Goal: Task Accomplishment & Management: Use online tool/utility

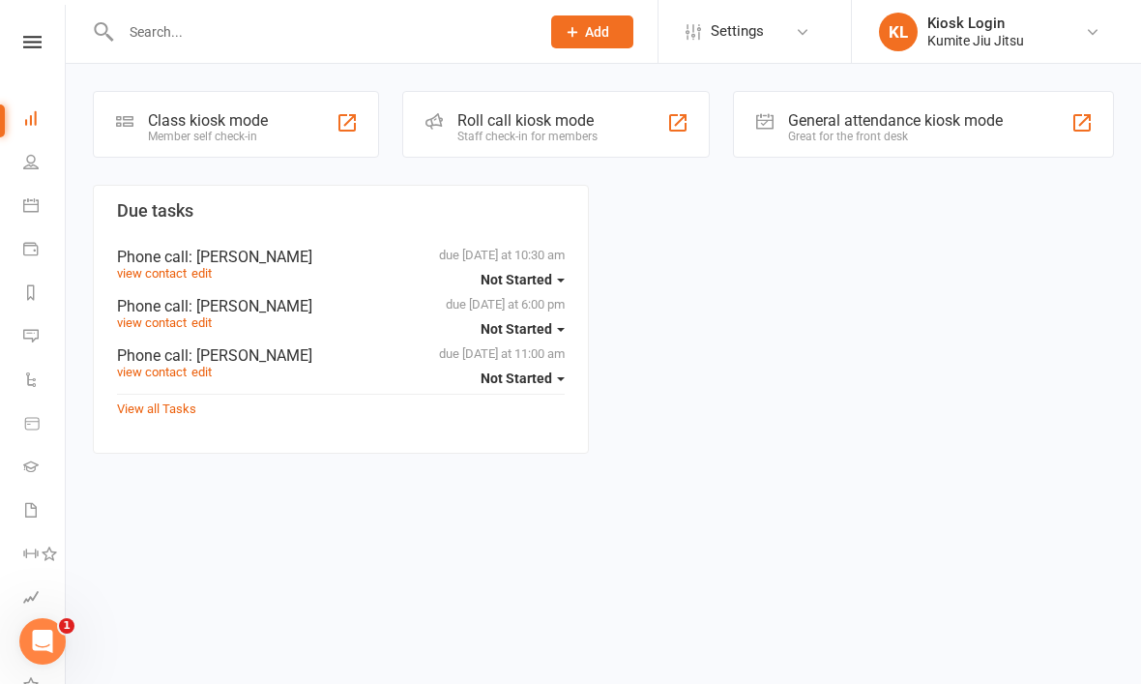
click at [281, 133] on div "Class kiosk mode Member self check-in" at bounding box center [236, 124] width 286 height 67
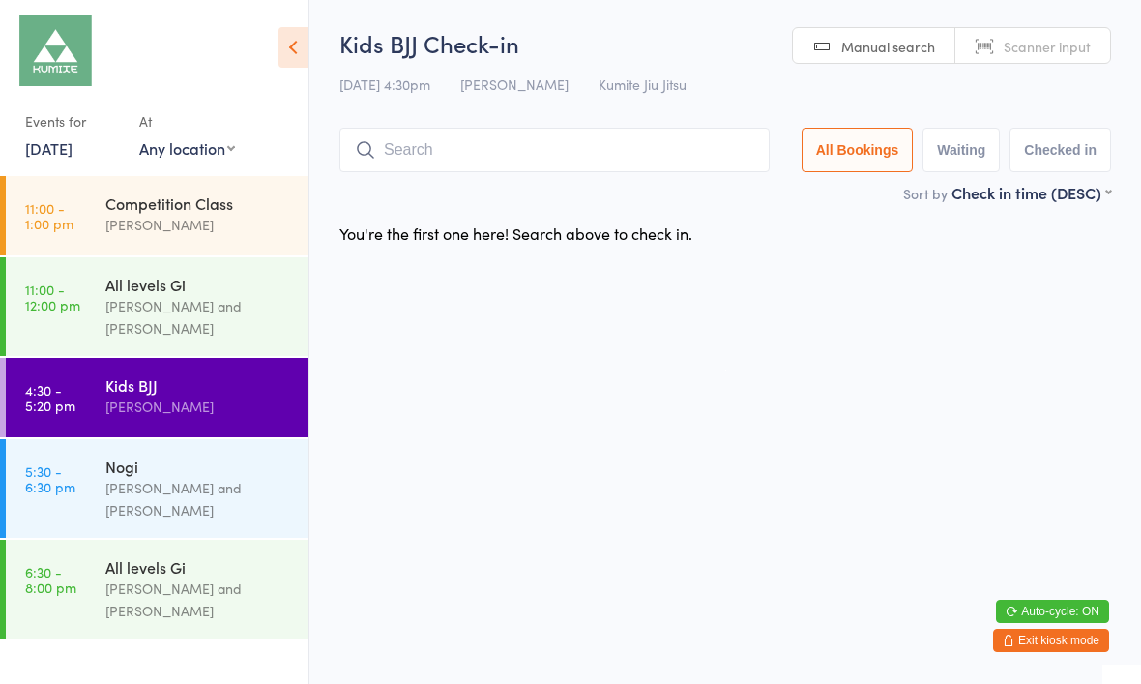
click at [482, 159] on input "search" at bounding box center [554, 150] width 430 height 44
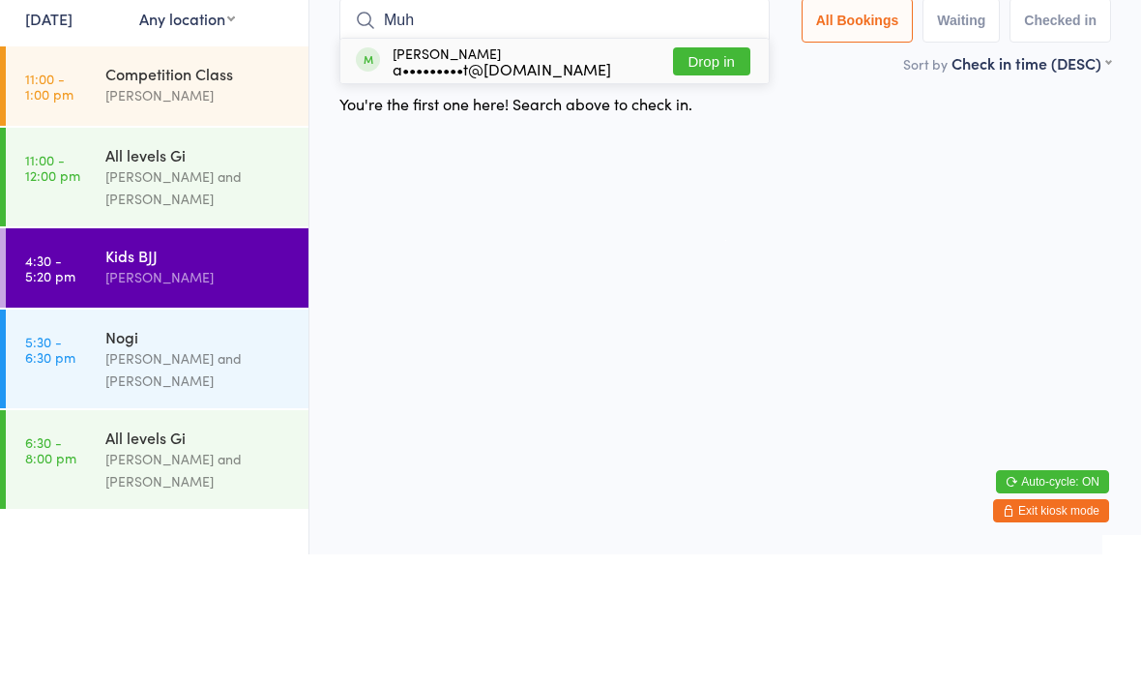
type input "Muh"
click at [701, 177] on button "Drop in" at bounding box center [711, 191] width 77 height 28
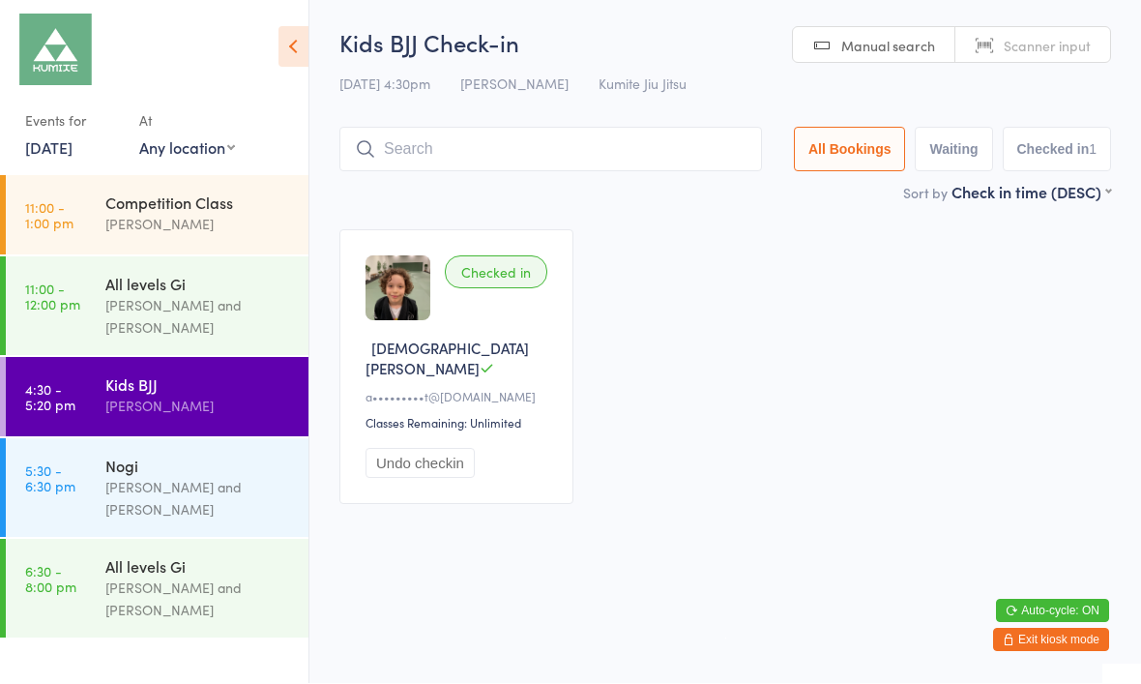
click at [593, 151] on input "search" at bounding box center [550, 150] width 423 height 44
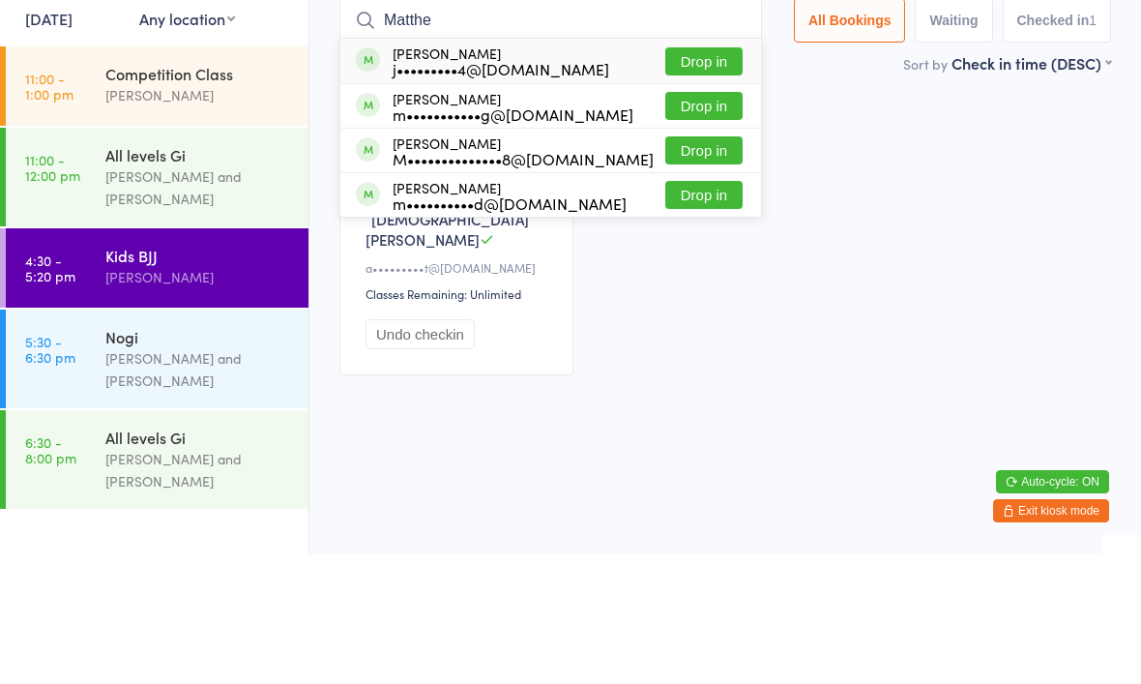
click at [894, 213] on div "Checked in [DEMOGRAPHIC_DATA] A a•••••••••t@[DOMAIN_NAME] Classes Remaining: Un…" at bounding box center [725, 367] width 807 height 309
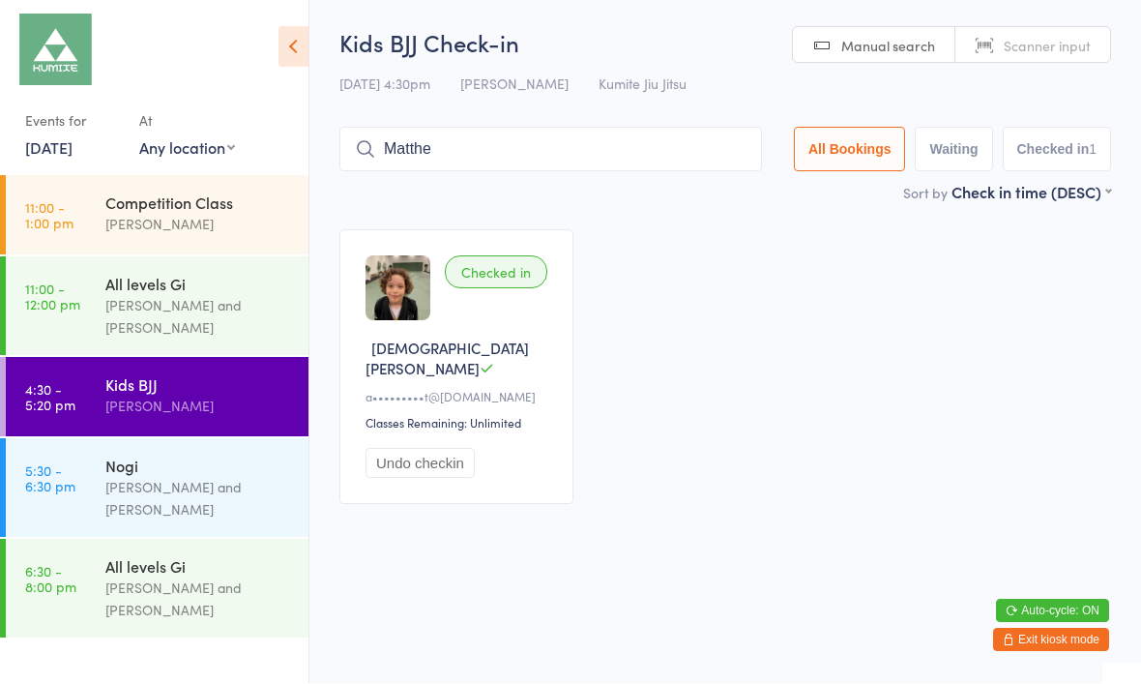
click at [550, 164] on input "Matthe" at bounding box center [550, 150] width 423 height 44
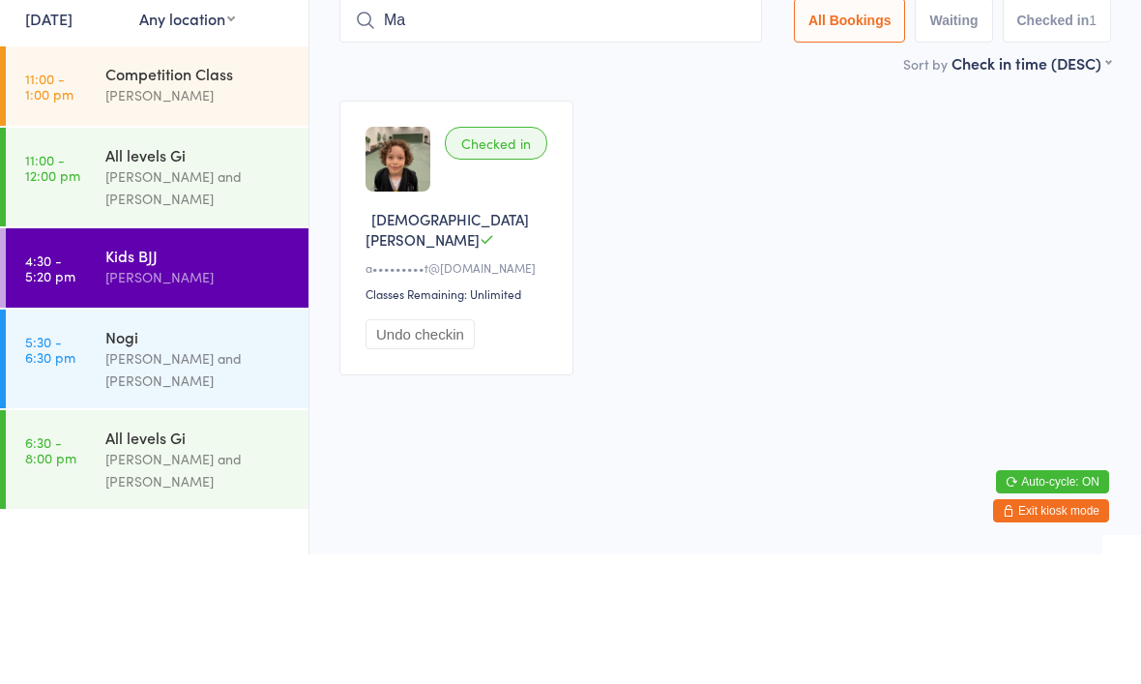
type input "M"
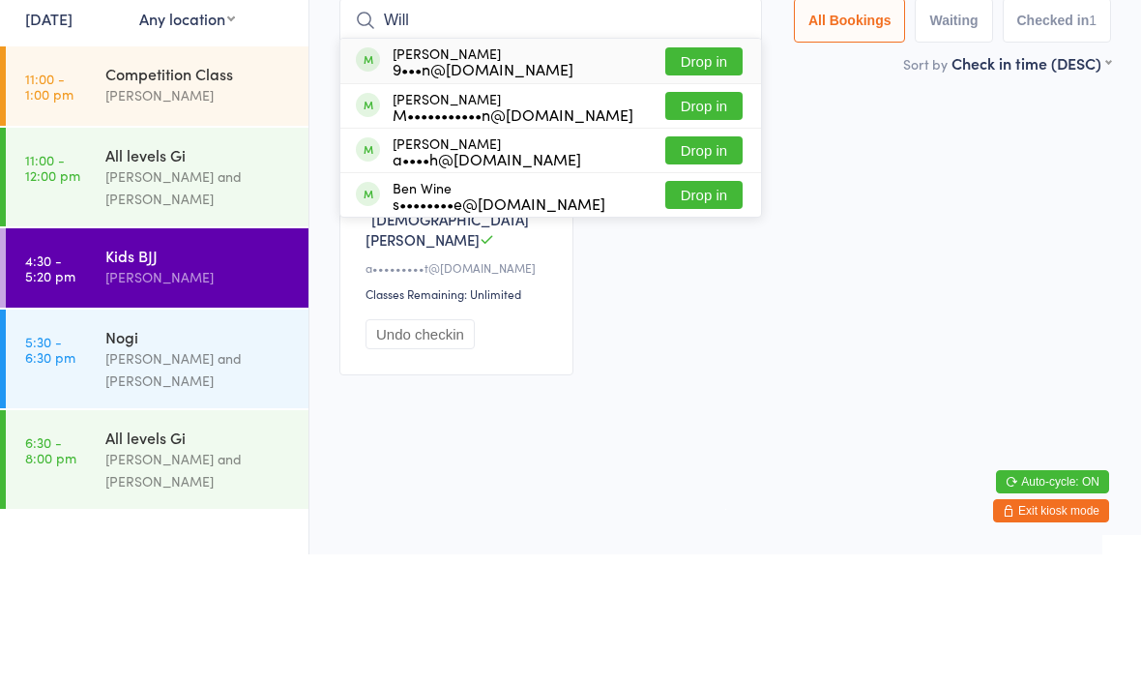
type input "Will"
click at [693, 221] on button "Drop in" at bounding box center [703, 235] width 77 height 28
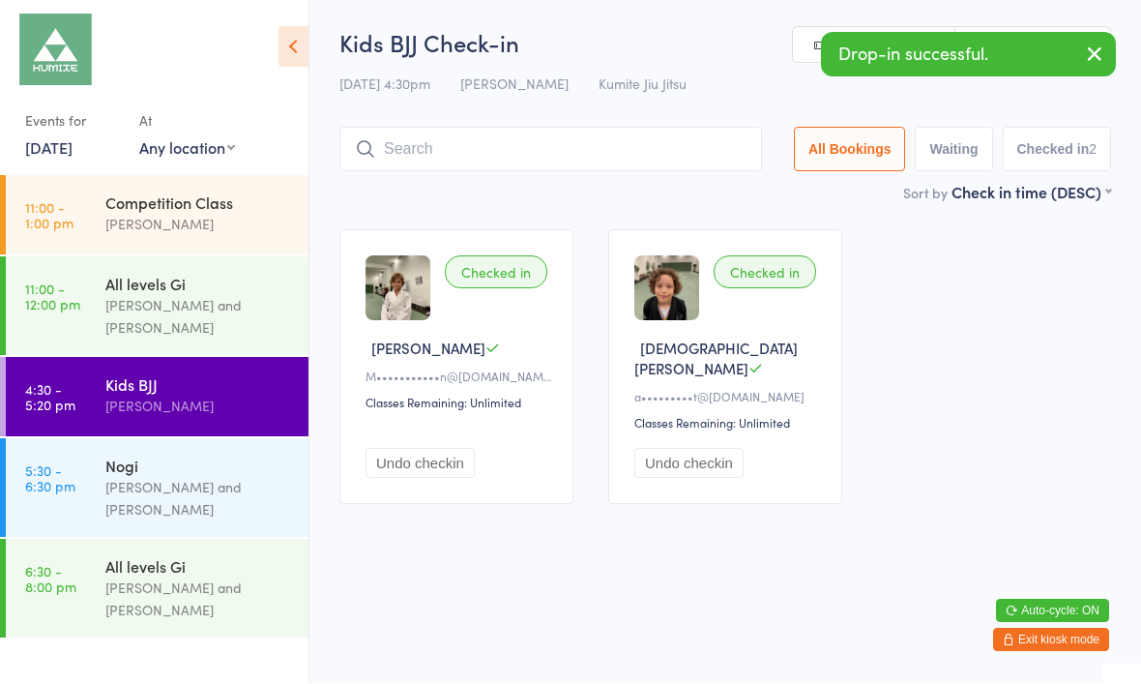
click at [540, 138] on input "search" at bounding box center [550, 150] width 423 height 44
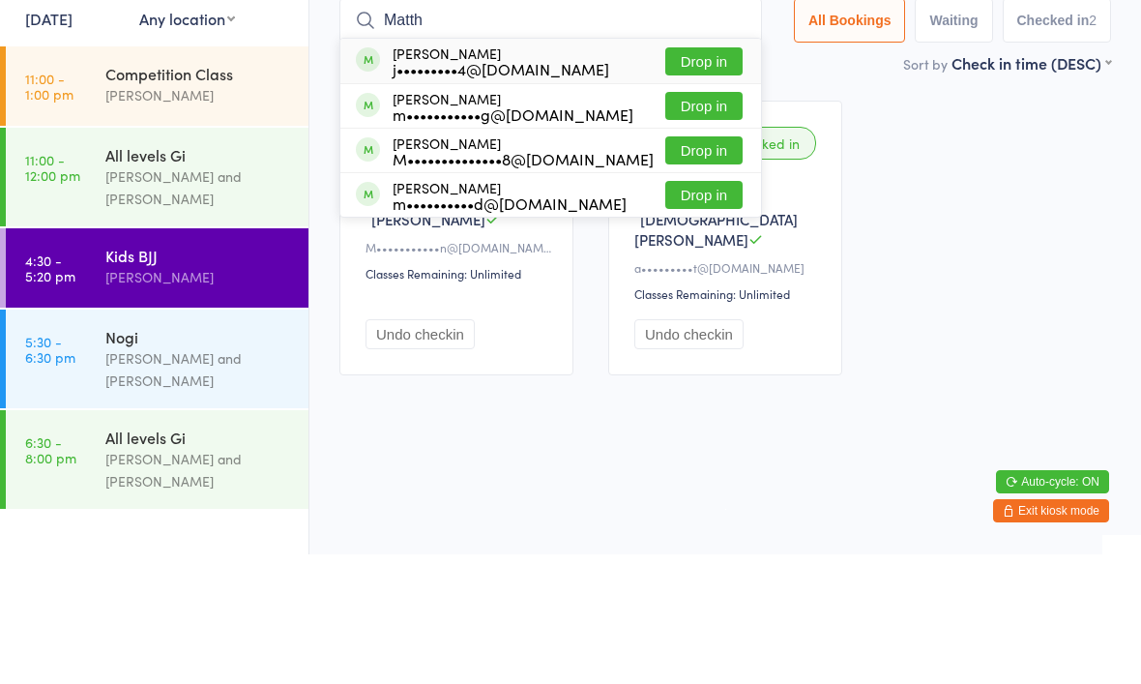
type input "Matth"
click at [704, 177] on button "Drop in" at bounding box center [703, 191] width 77 height 28
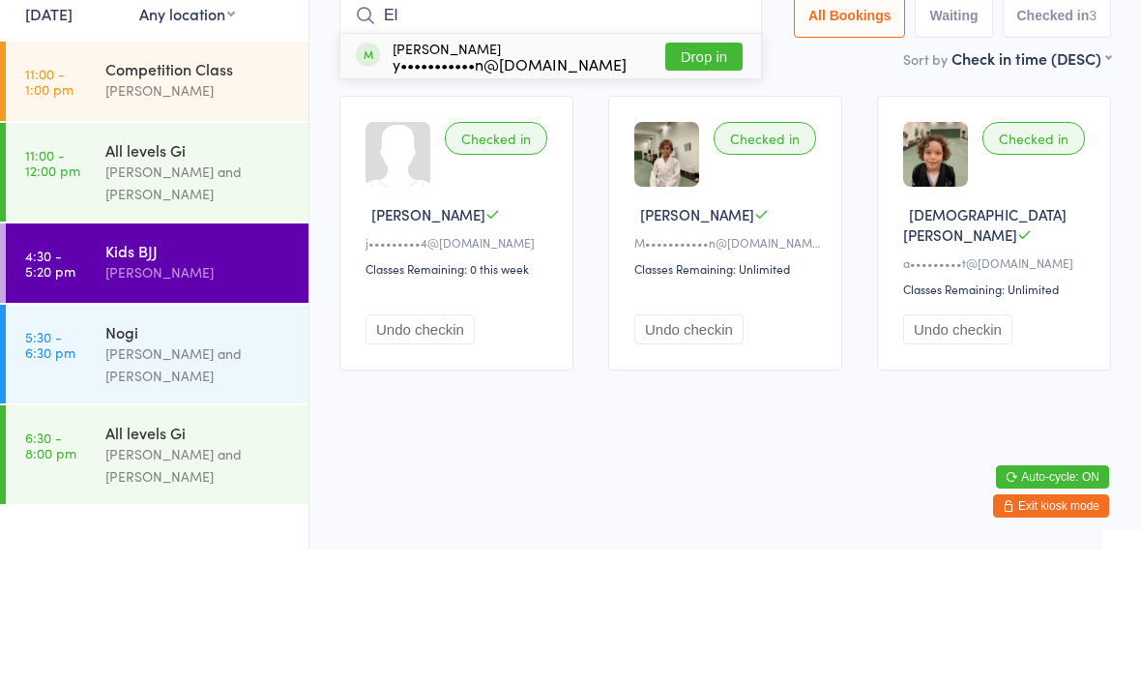
type input "El"
click at [706, 177] on button "Drop in" at bounding box center [703, 191] width 77 height 28
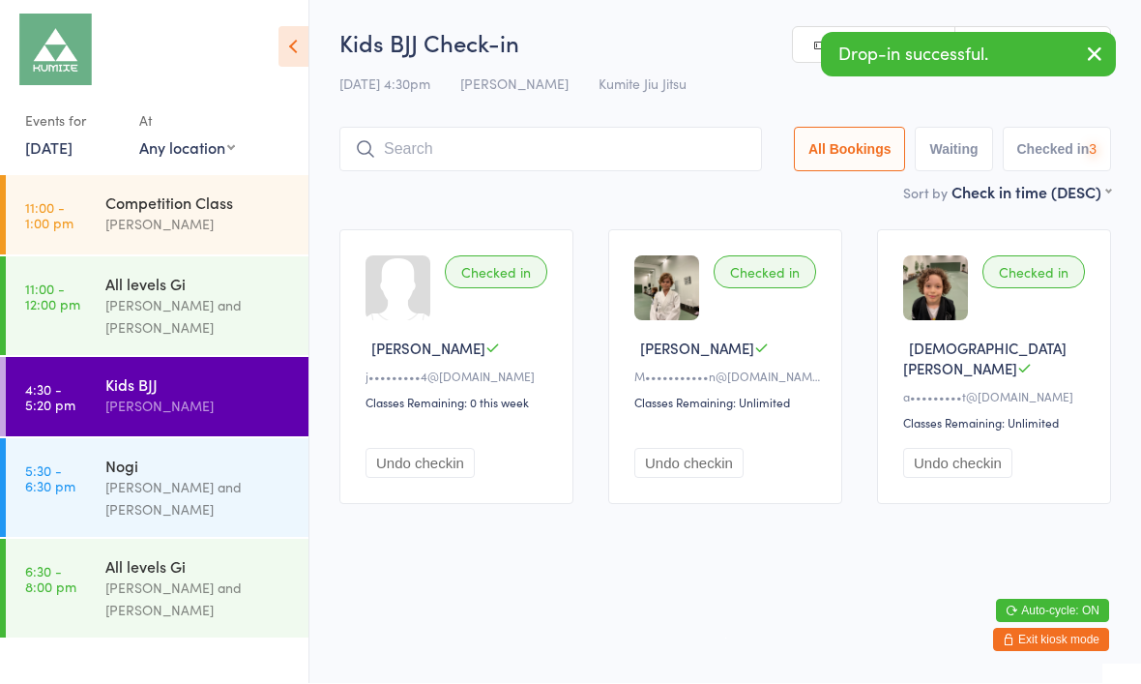
scroll to position [1, 0]
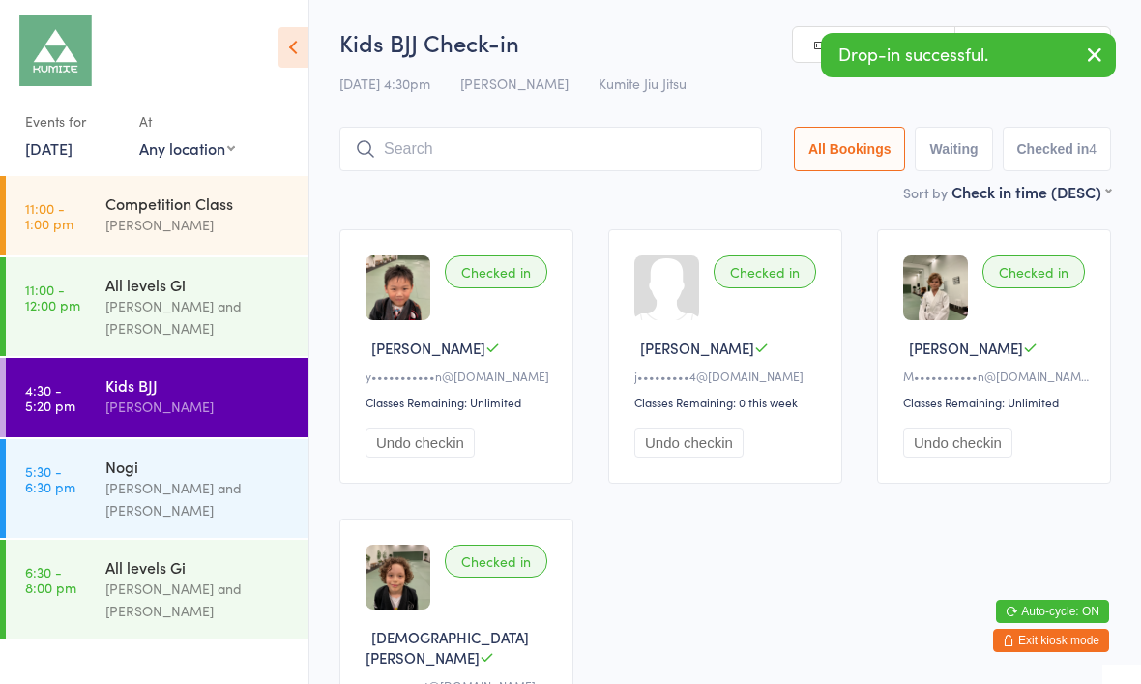
click at [686, 136] on input "search" at bounding box center [550, 149] width 423 height 44
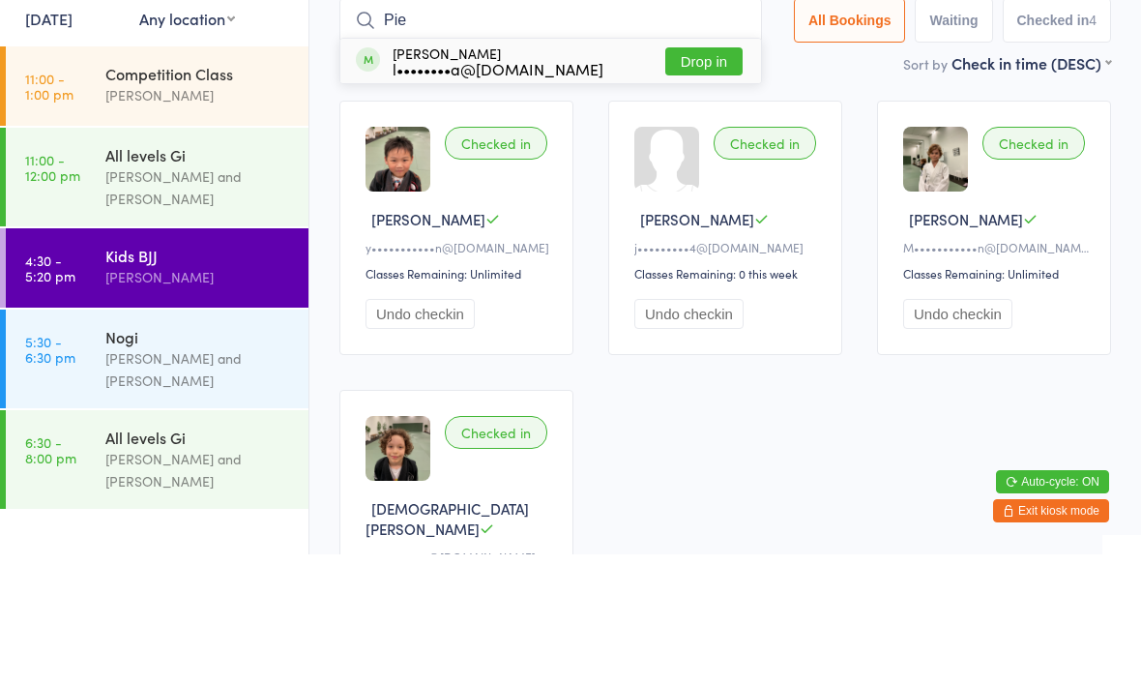
type input "Pie"
click at [692, 177] on button "Drop in" at bounding box center [703, 191] width 77 height 28
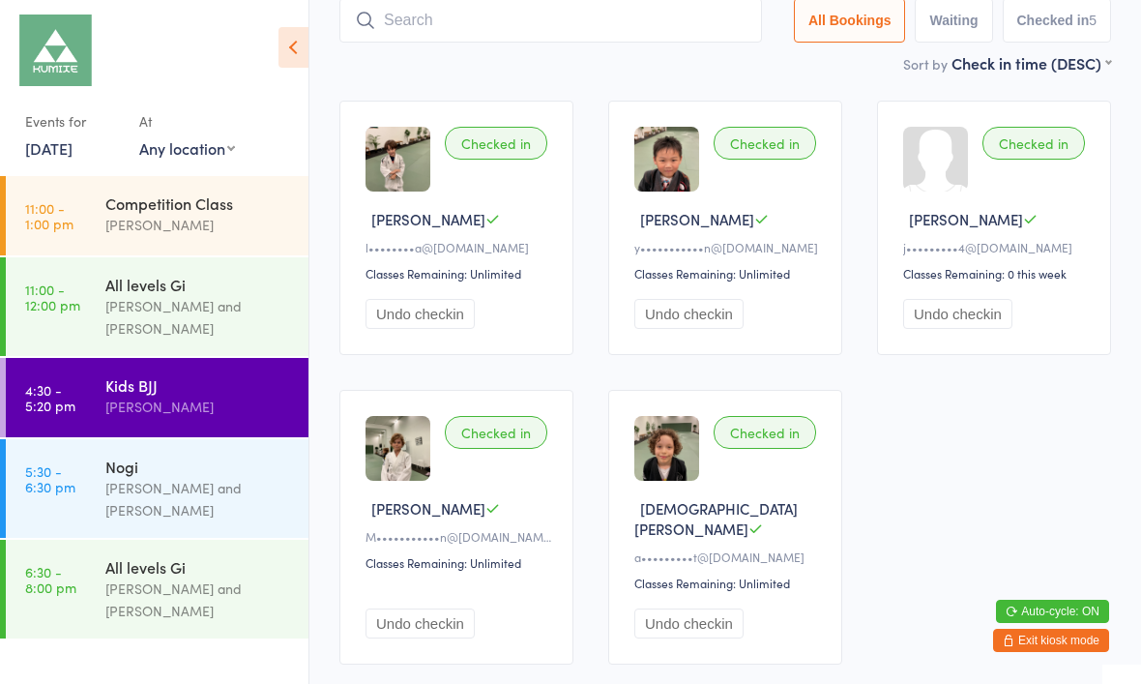
click at [427, 27] on input "search" at bounding box center [550, 20] width 423 height 44
type input "M"
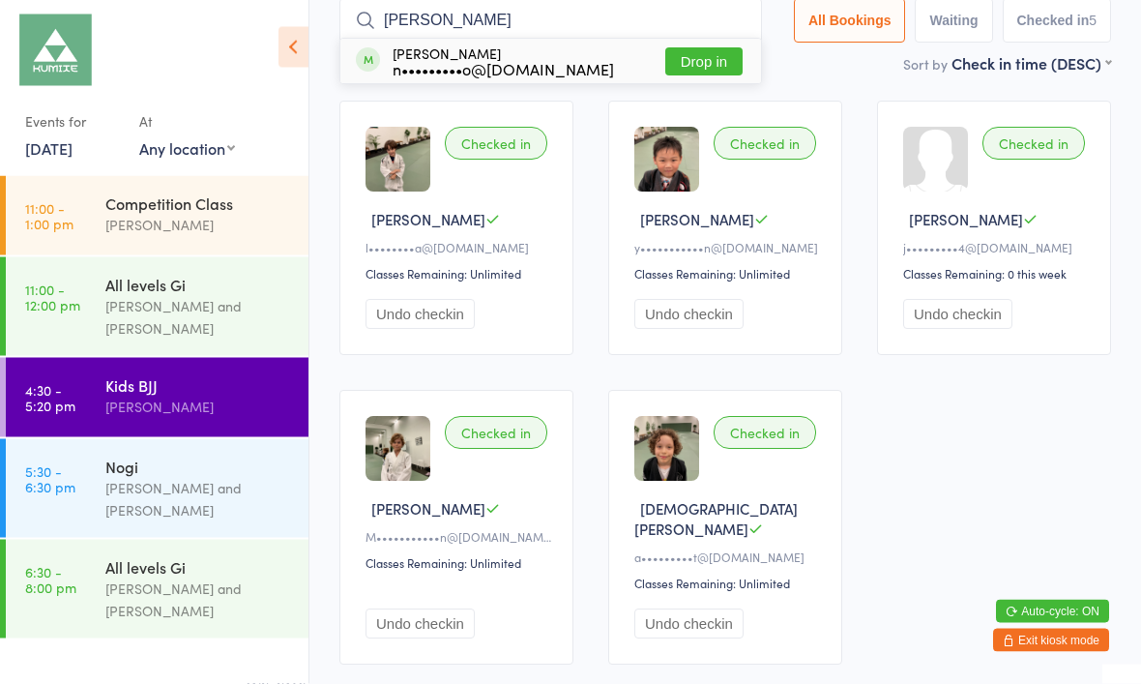
type input "[PERSON_NAME]"
click at [694, 69] on button "Drop in" at bounding box center [703, 62] width 77 height 28
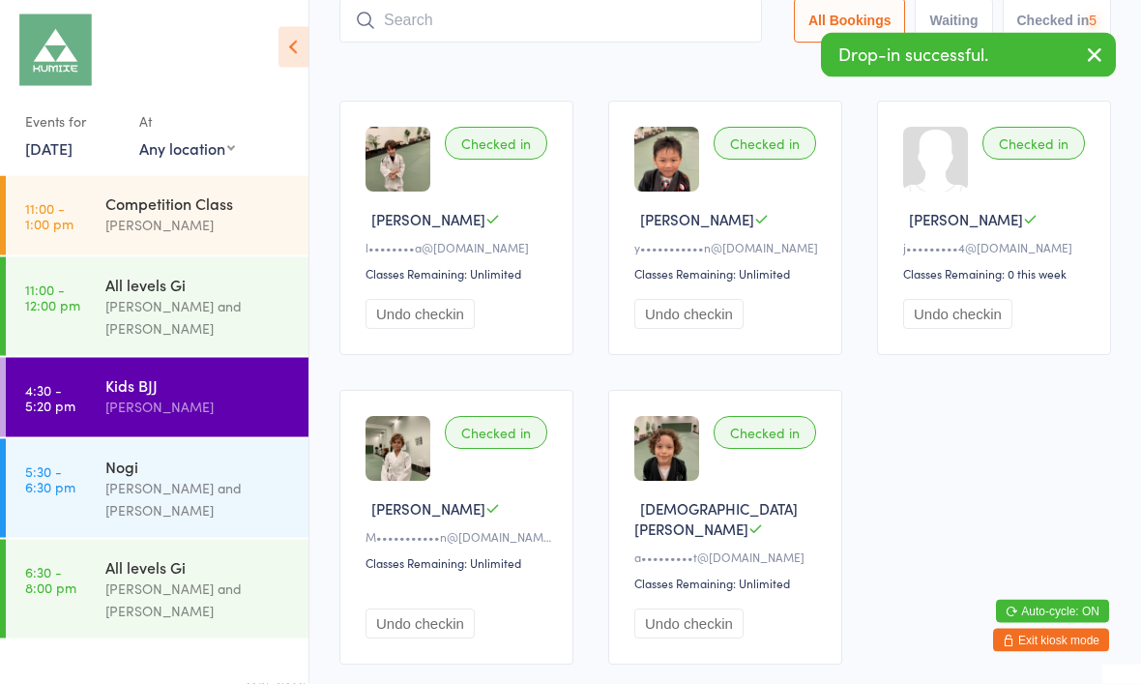
scroll to position [130, 0]
